Goal: Information Seeking & Learning: Compare options

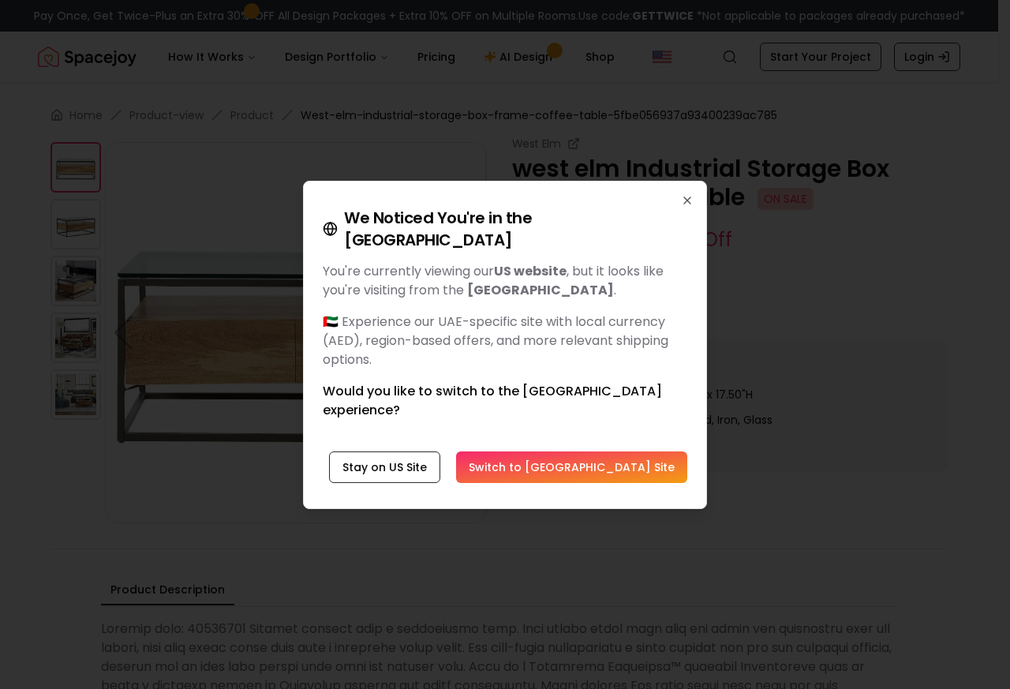
click at [632, 451] on button "Switch to UAE Site" at bounding box center [571, 467] width 231 height 32
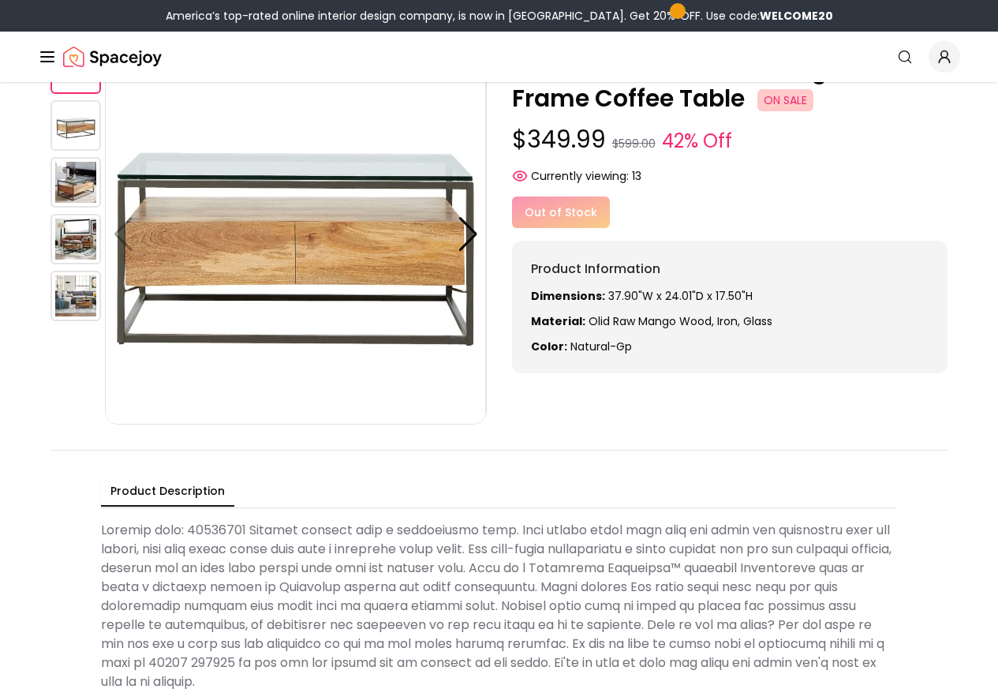
scroll to position [379, 0]
